Goal: Information Seeking & Learning: Learn about a topic

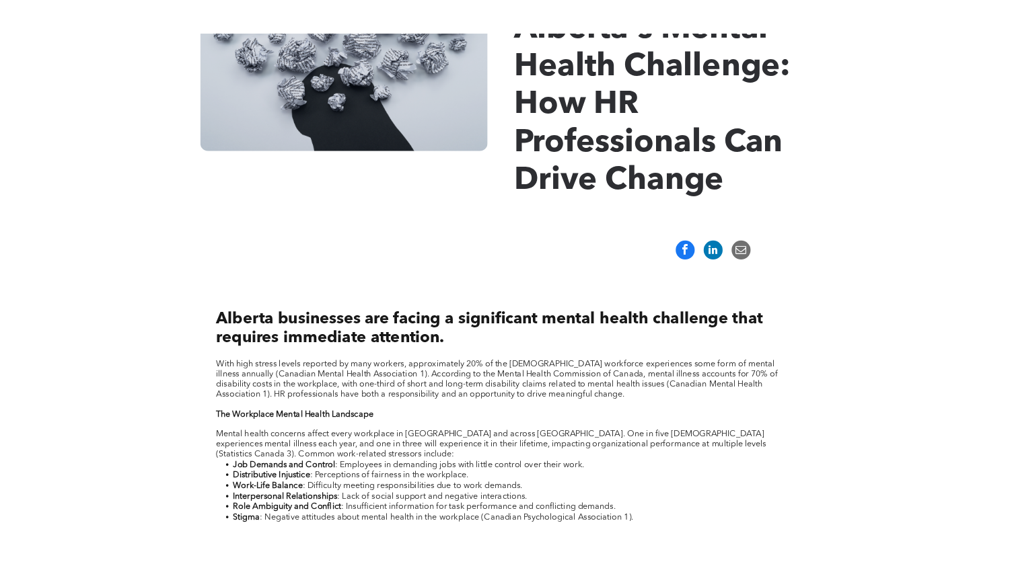
scroll to position [343, 0]
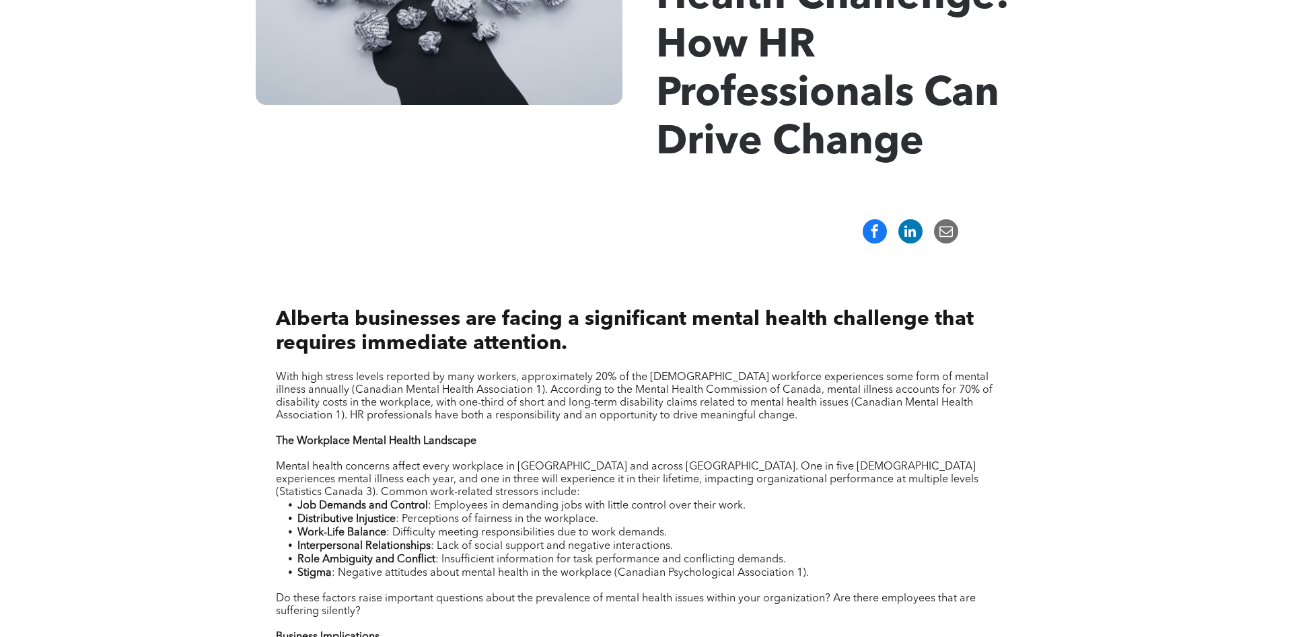
click at [496, 525] on span ": Perceptions of fairness in the workplace." at bounding box center [497, 519] width 202 height 11
click at [453, 419] on span "With high stress levels reported by many workers, approximately 20% of the [DEM…" at bounding box center [634, 396] width 716 height 49
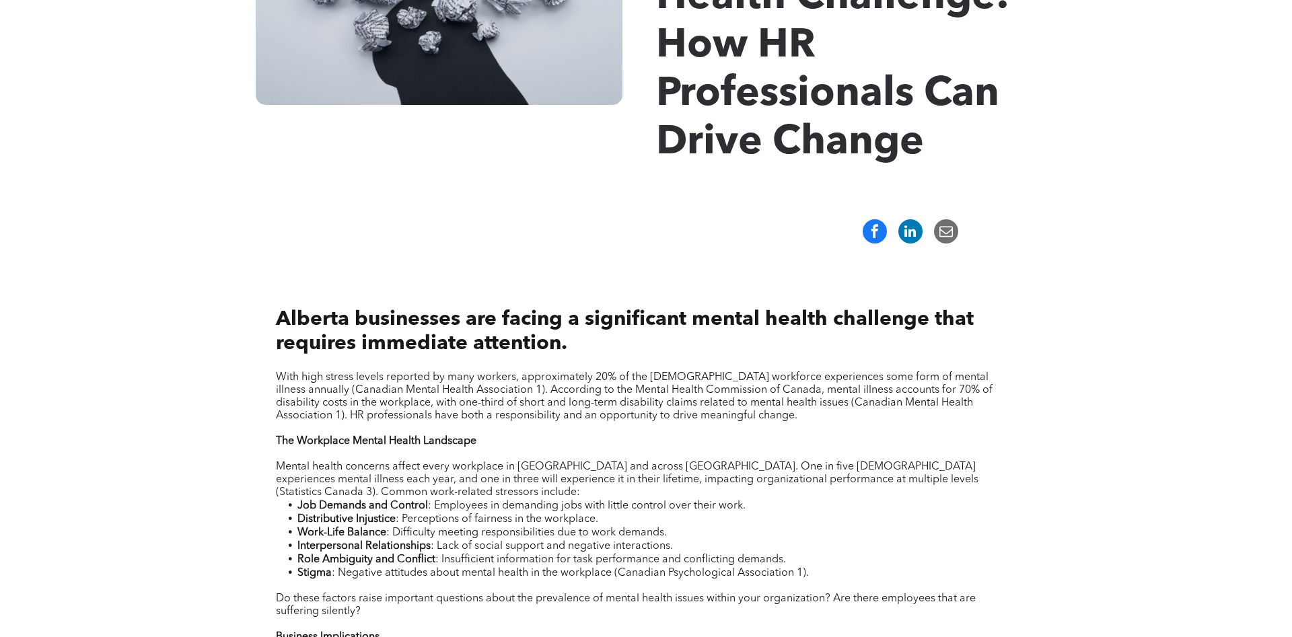
click at [453, 419] on span "With high stress levels reported by many workers, approximately 20% of the [DEM…" at bounding box center [634, 396] width 716 height 49
click at [764, 509] on li "Job Demands and Control : Employees in demanding jobs with little control over …" at bounding box center [656, 505] width 718 height 13
click at [755, 495] on span "Mental health concerns affect every workplace in [GEOGRAPHIC_DATA] and across […" at bounding box center [627, 479] width 702 height 36
drag, startPoint x: 755, startPoint y: 495, endPoint x: 762, endPoint y: 496, distance: 6.9
click at [755, 498] on p "Mental health concerns affect every workplace in [GEOGRAPHIC_DATA] and across […" at bounding box center [646, 480] width 740 height 38
